Goal: Communication & Community: Answer question/provide support

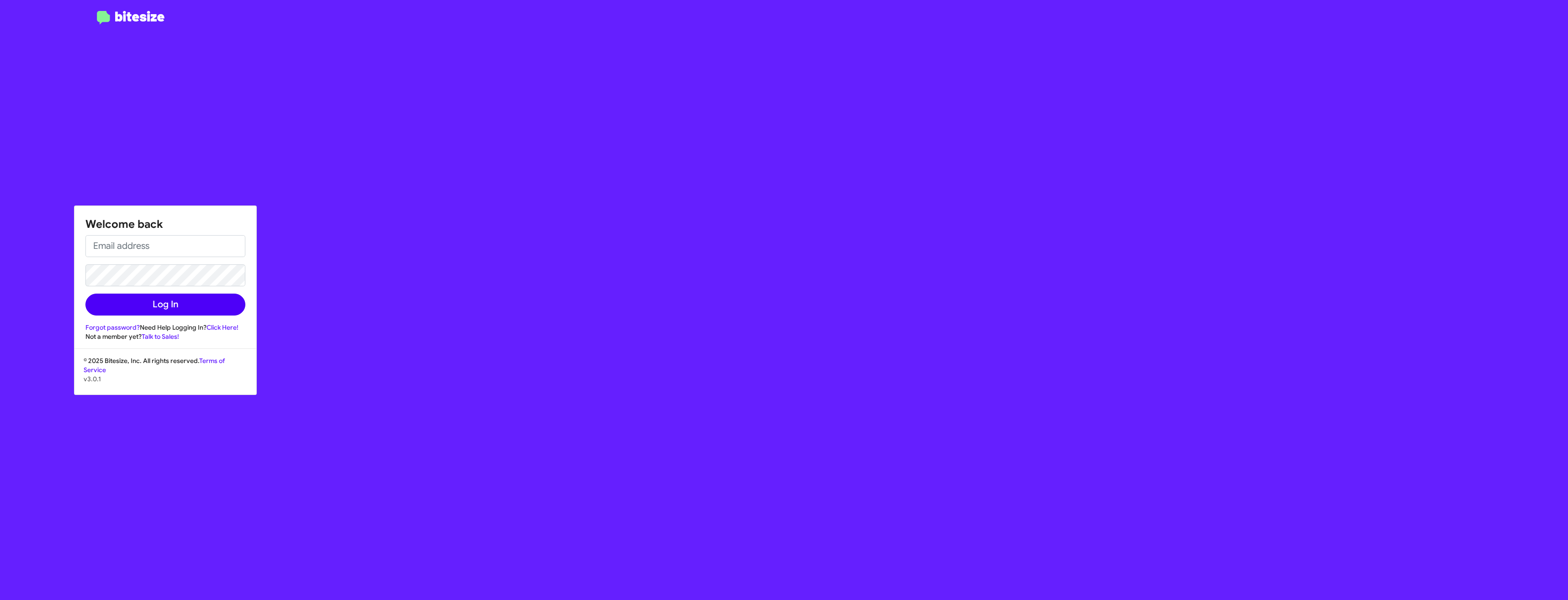
type input "[EMAIL_ADDRESS][DOMAIN_NAME]"
click at [156, 303] on button "Log In" at bounding box center [165, 305] width 160 height 22
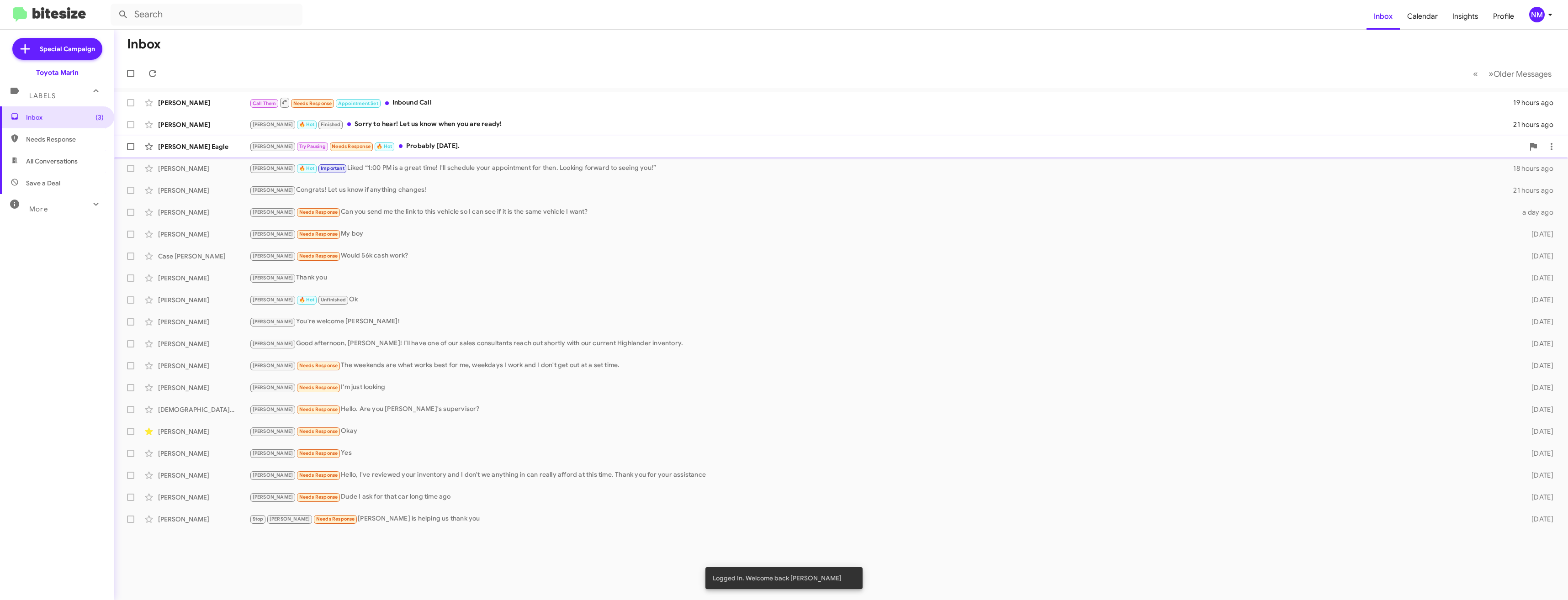
click at [385, 140] on div "[PERSON_NAME] Eagle [PERSON_NAME] Try Pausing Needs Response 🔥 Hot Probably [DA…" at bounding box center [841, 147] width 1439 height 18
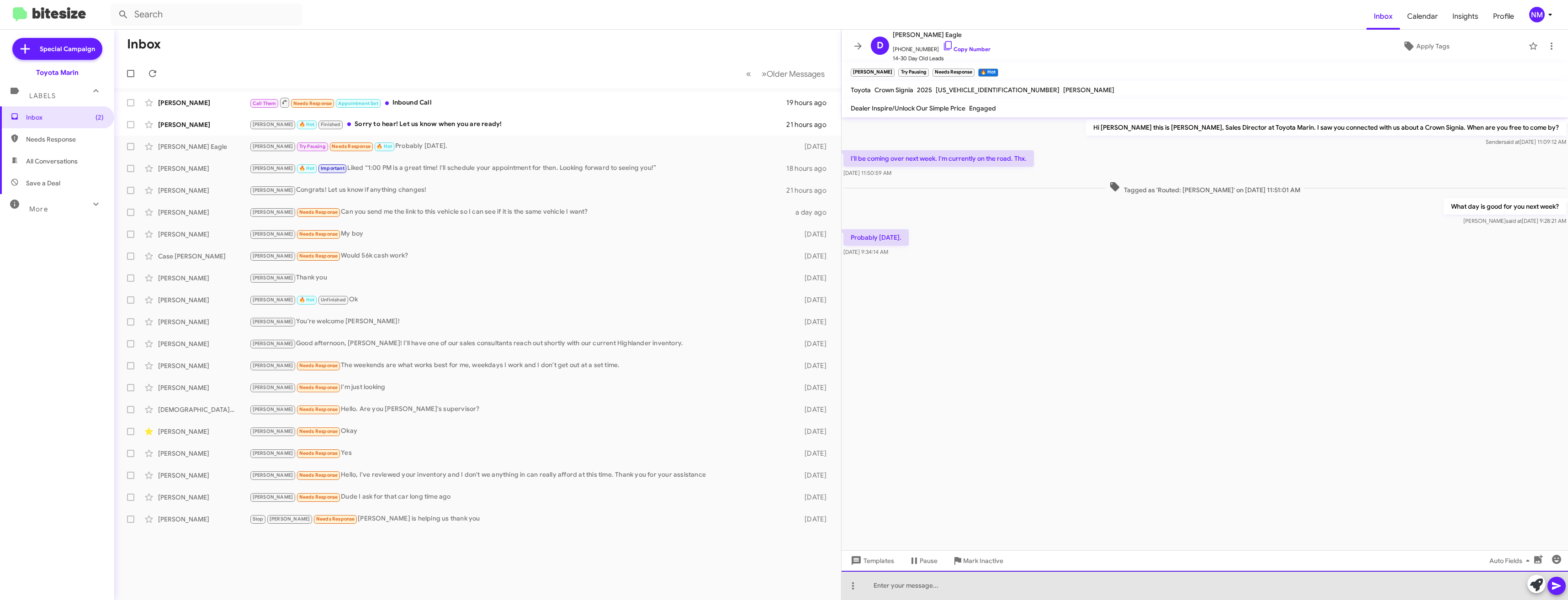
click at [966, 581] on div at bounding box center [1205, 585] width 726 height 29
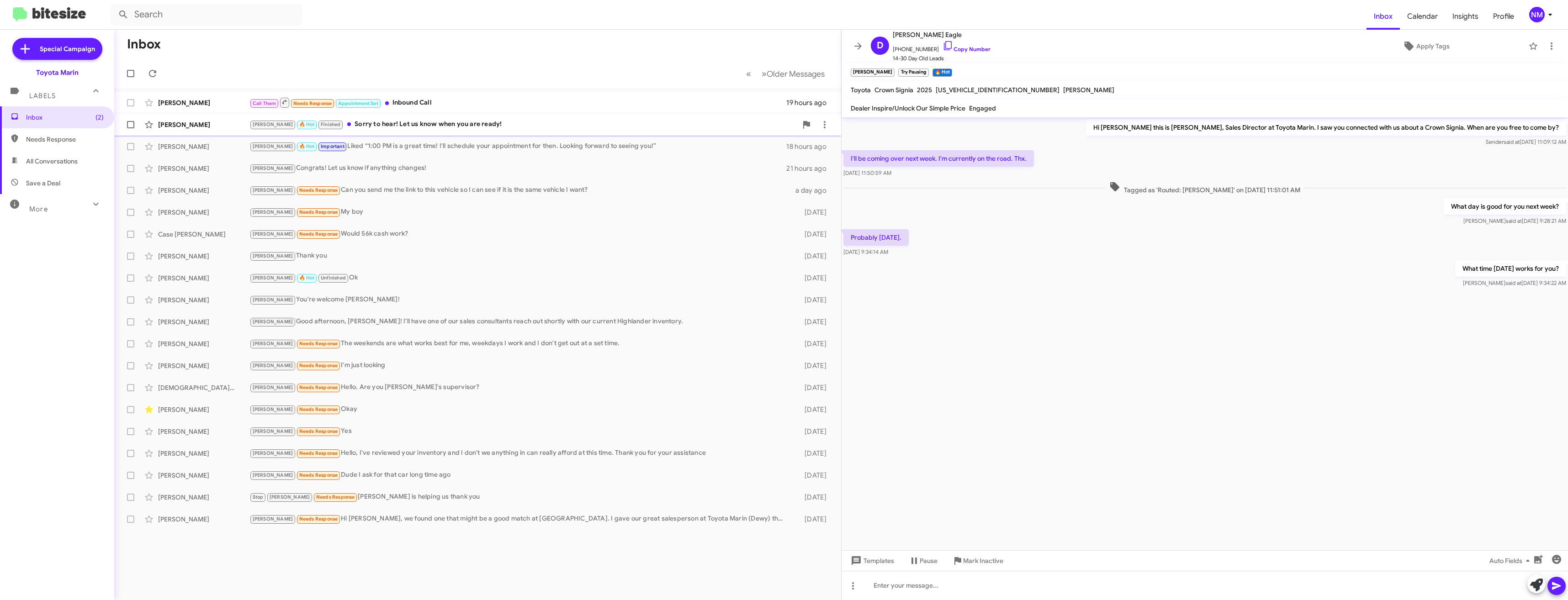
click at [434, 120] on div "[PERSON_NAME] 🔥 Hot Finished Sorry to hear! Let us know when you are ready!" at bounding box center [523, 124] width 548 height 10
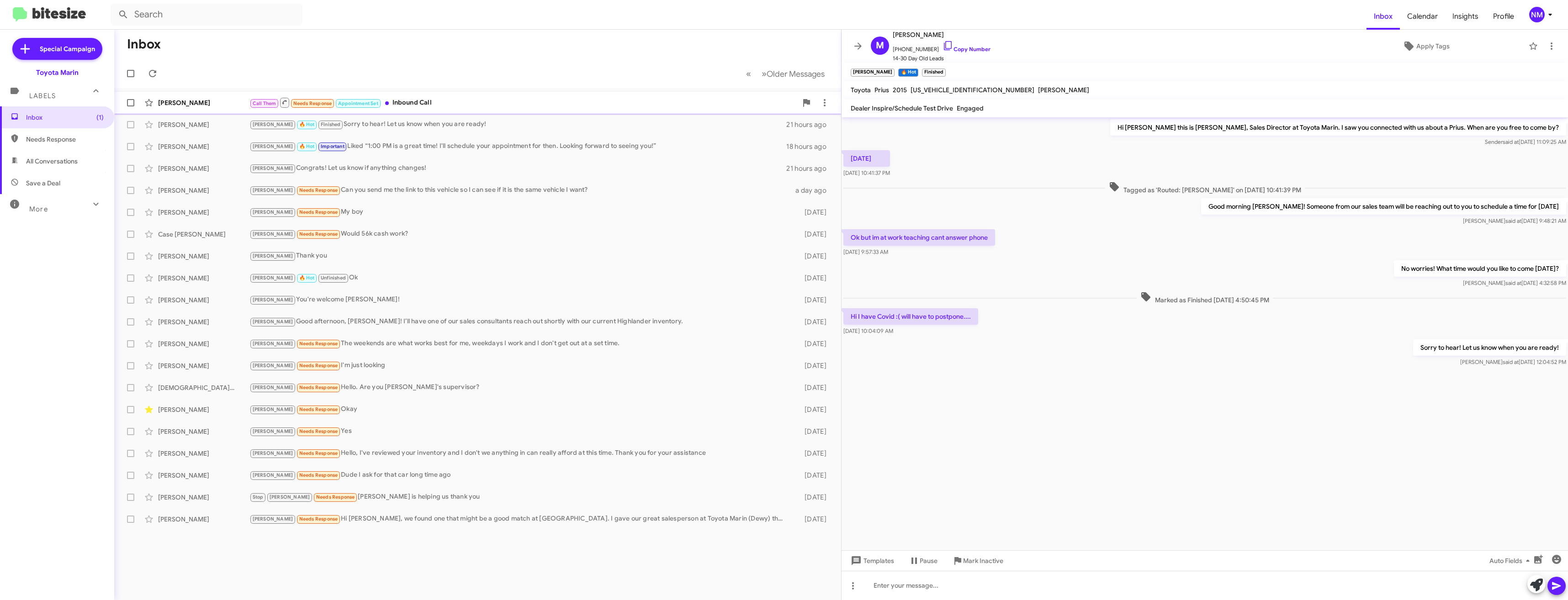
click at [432, 111] on div "[PERSON_NAME] Call Them Needs Response Appointment Set Inbound Call 19 hours ago" at bounding box center [478, 103] width 712 height 18
